Goal: Task Accomplishment & Management: Manage account settings

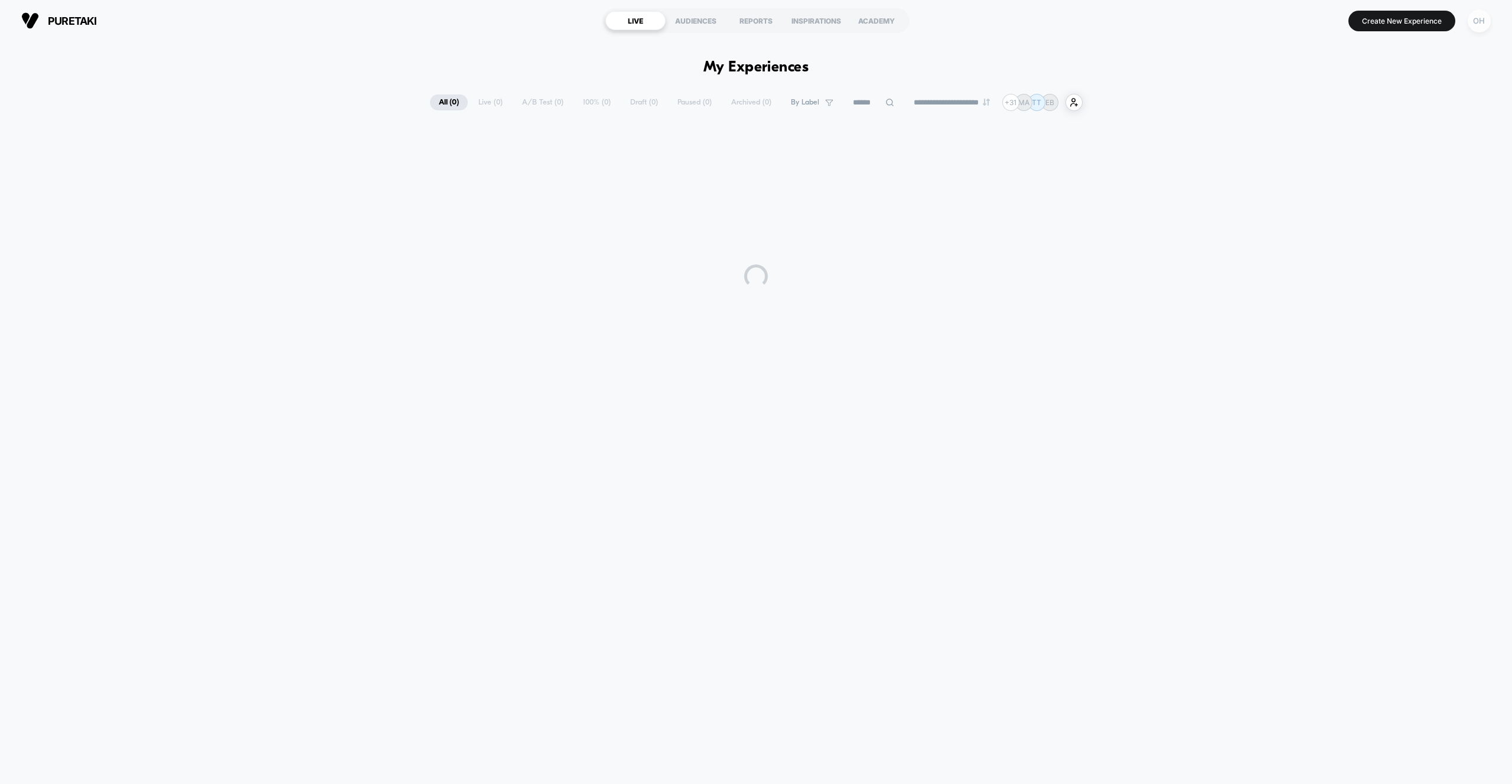
click at [1480, 24] on div "OH" at bounding box center [1480, 21] width 23 height 23
click at [1378, 158] on span "Account Settings" at bounding box center [1418, 161] width 120 height 9
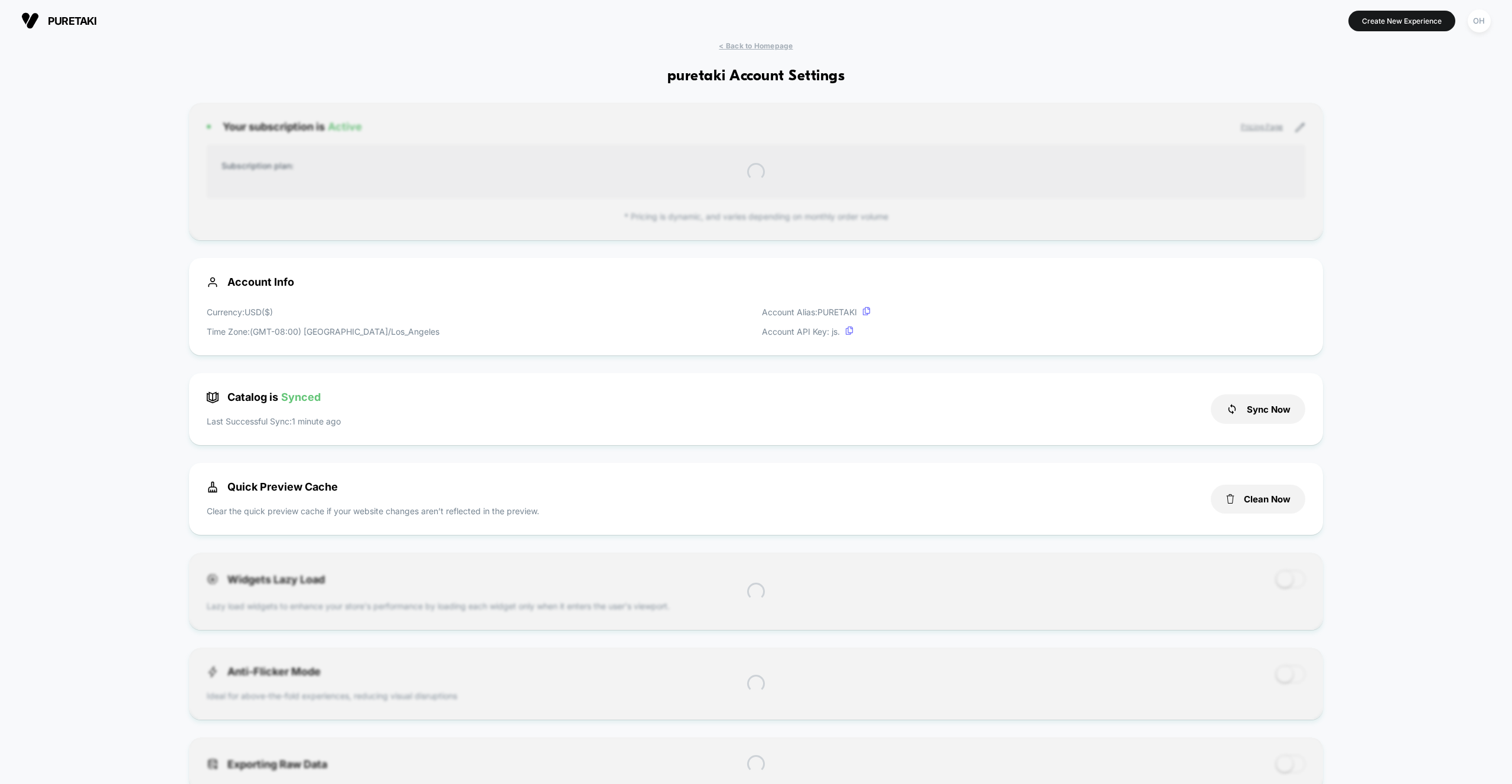
scroll to position [159, 0]
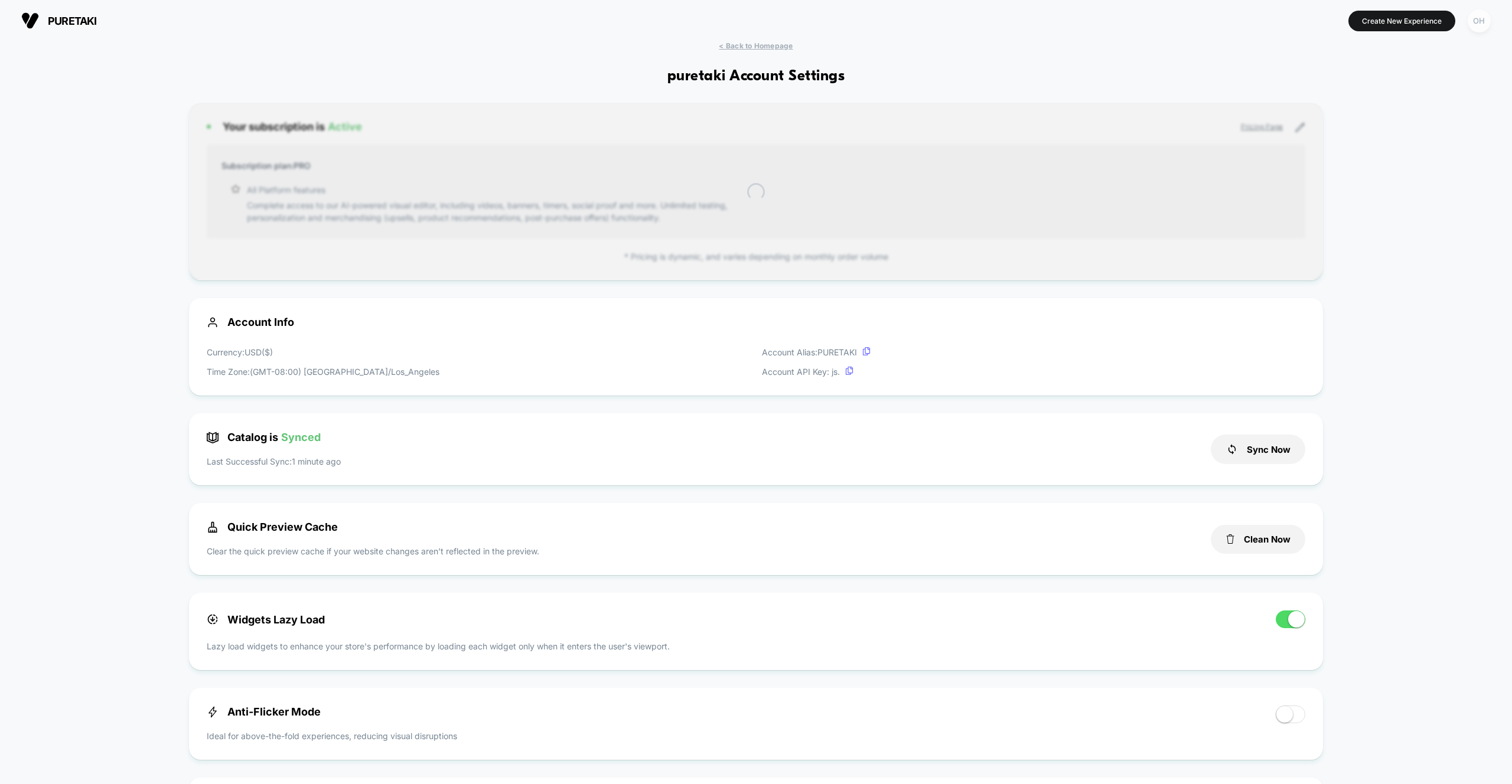
drag, startPoint x: 1485, startPoint y: 20, endPoint x: 1483, endPoint y: 31, distance: 11.2
click at [1485, 20] on div "OH" at bounding box center [1480, 21] width 23 height 23
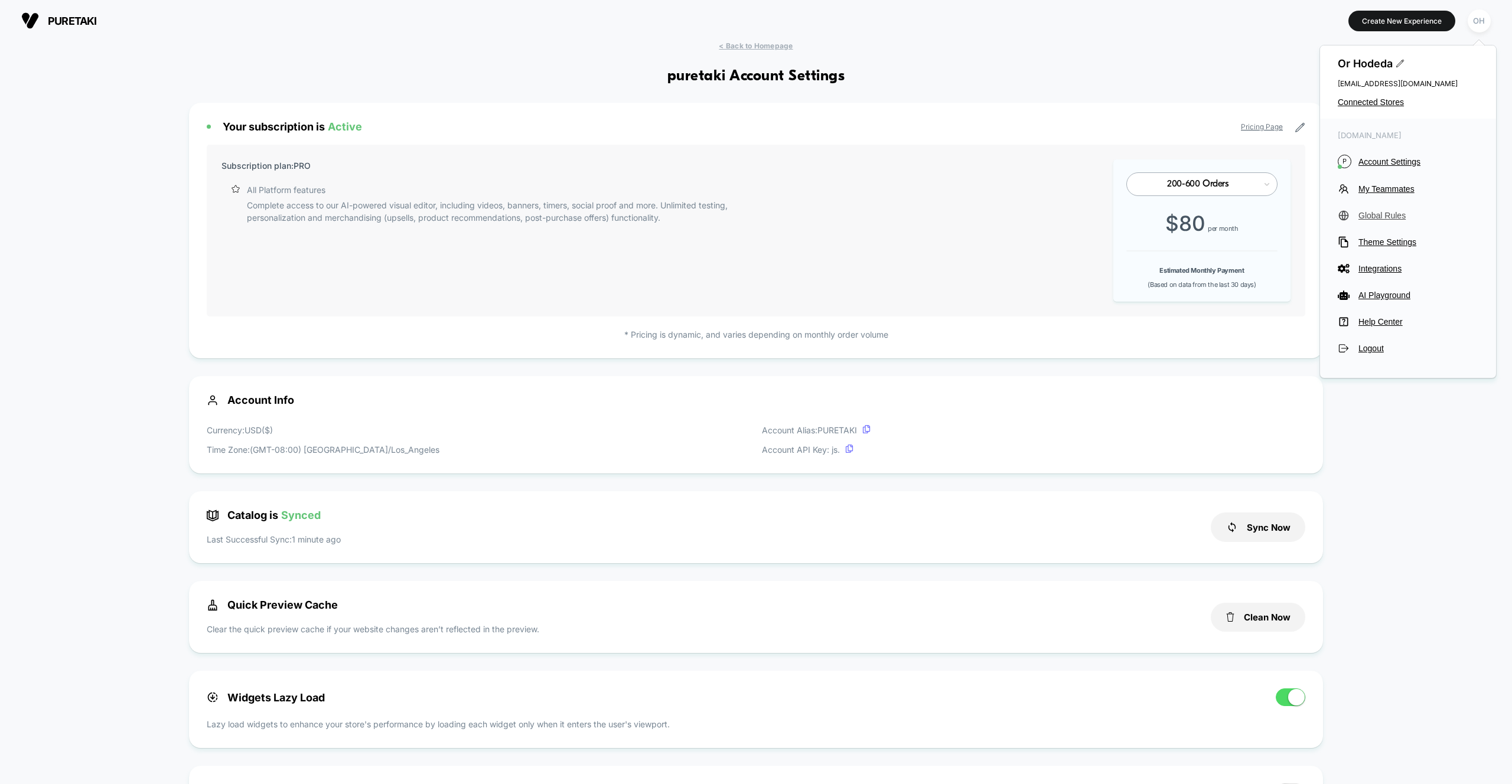
click at [1395, 215] on span "Global Rules" at bounding box center [1418, 215] width 120 height 9
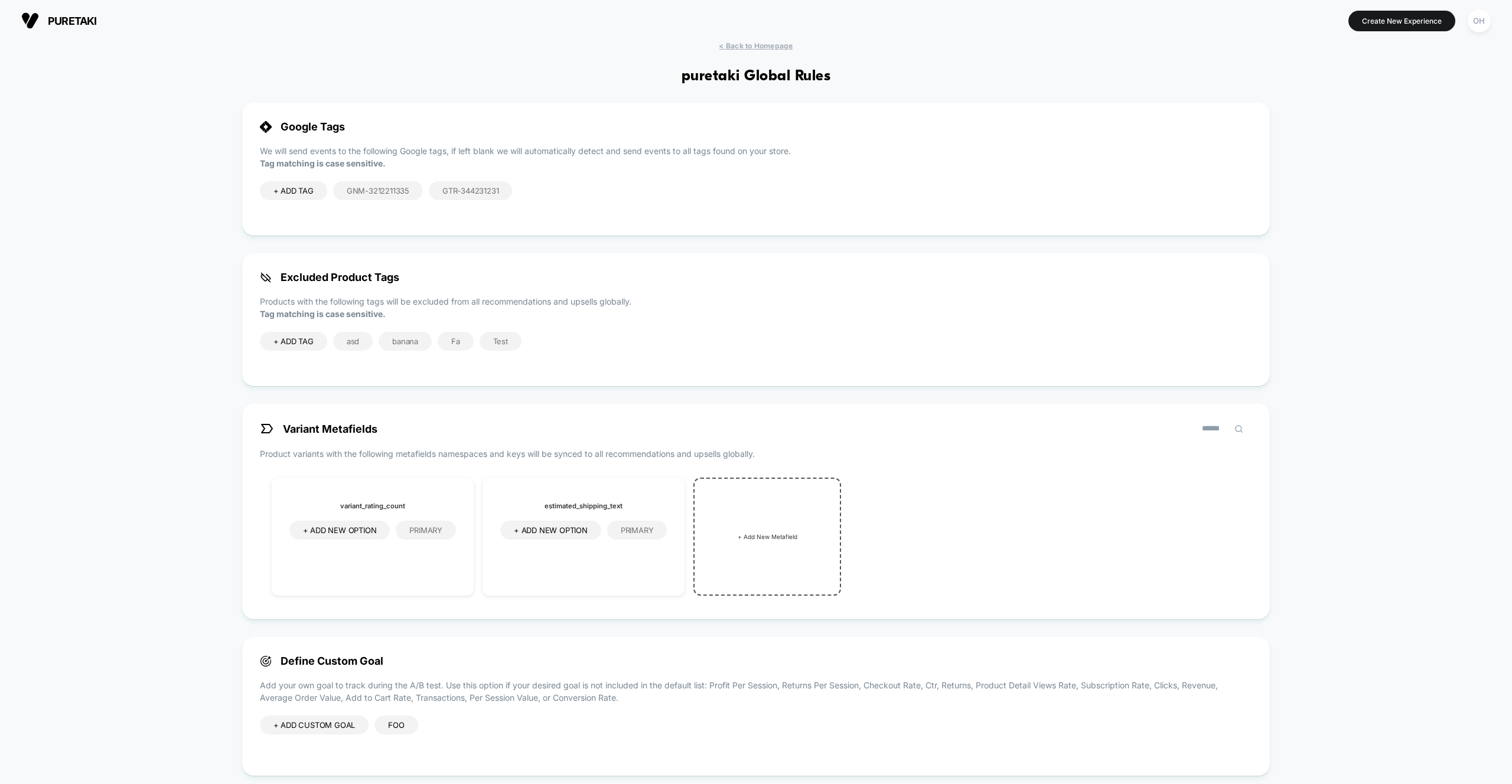
click at [160, 263] on div "< Back to Homepage puretaki Global Rules Google Tags We will send events to the…" at bounding box center [756, 490] width 1512 height 897
click at [285, 190] on span "+ ADD TAG" at bounding box center [294, 191] width 41 height 9
type input "**"
click at [359, 194] on icon at bounding box center [356, 192] width 11 height 11
